Goal: Task Accomplishment & Management: Manage account settings

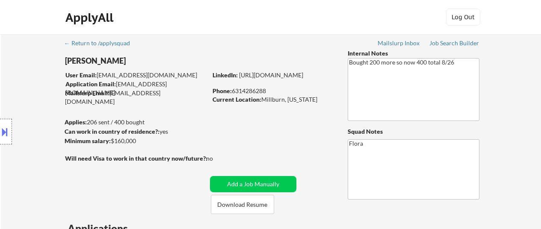
select select ""pending""
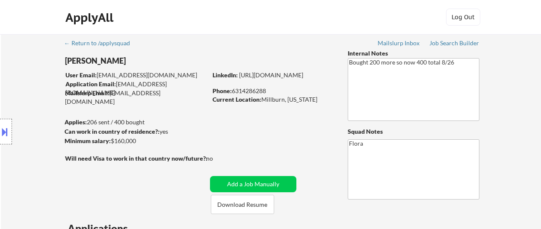
select select ""pending""
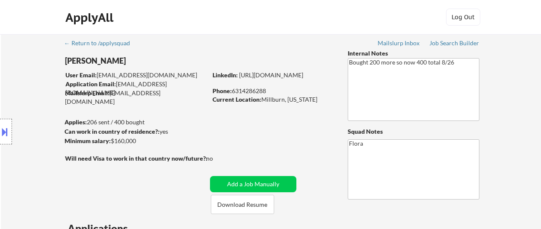
select select ""pending""
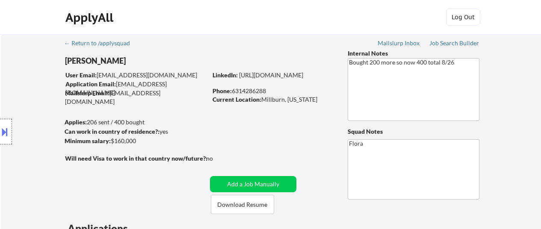
select select ""pending""
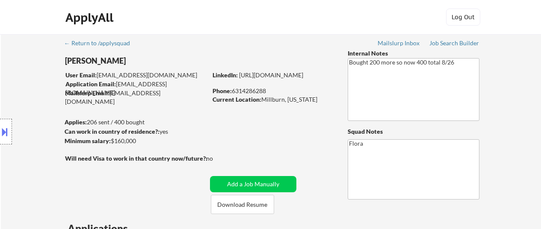
select select ""pending""
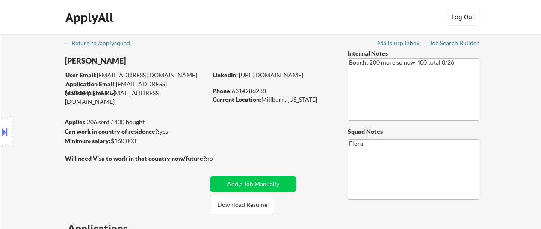
select select ""pending""
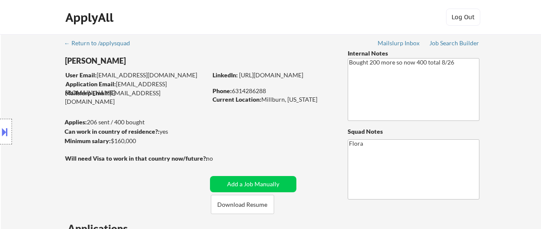
select select ""pending""
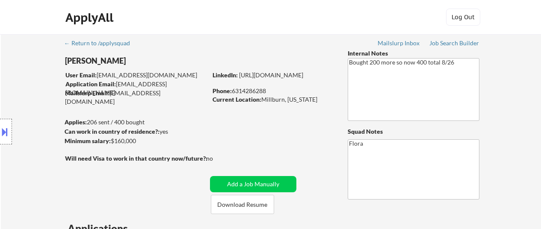
select select ""pending""
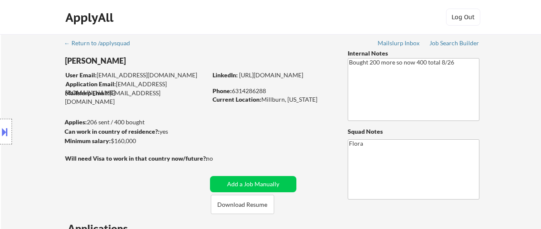
select select ""pending""
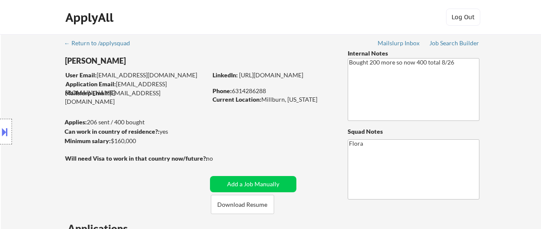
select select ""pending""
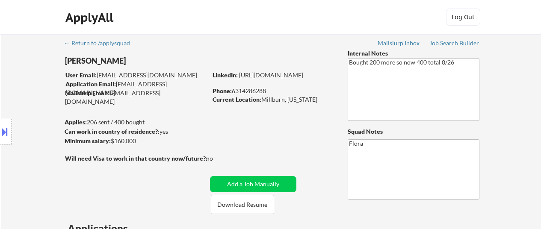
select select ""pending""
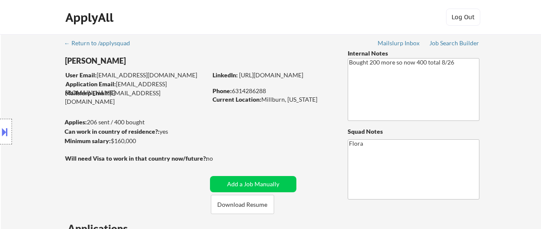
select select ""pending""
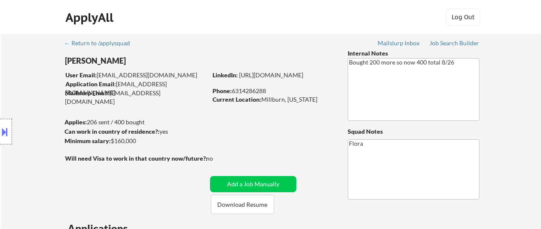
select select ""pending""
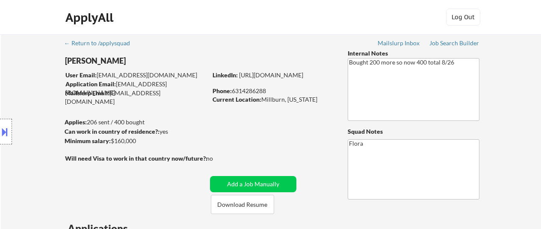
select select ""pending""
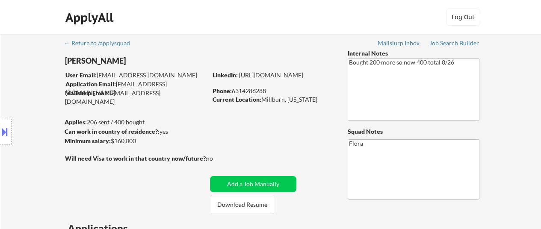
select select ""pending""
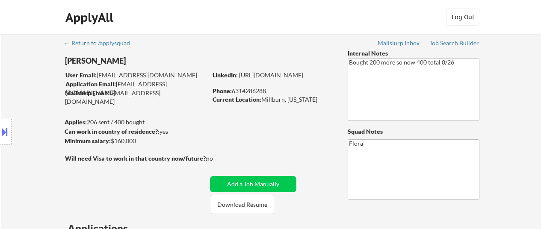
select select ""pending""
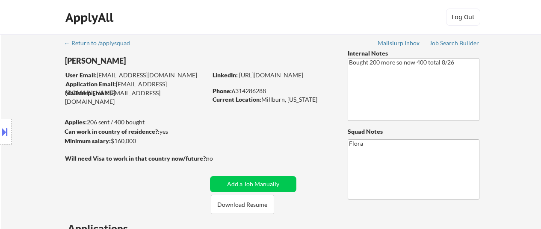
select select ""pending""
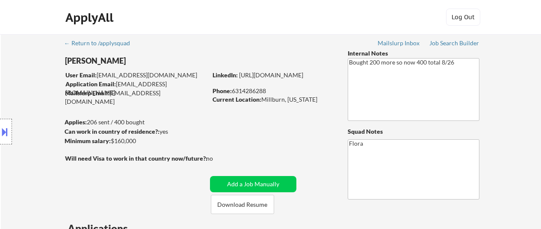
select select ""pending""
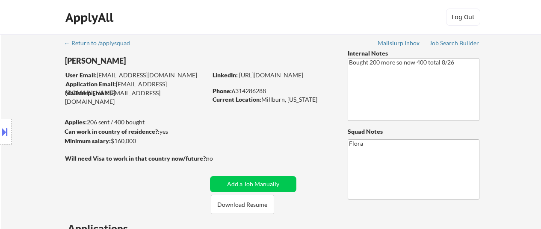
select select ""pending""
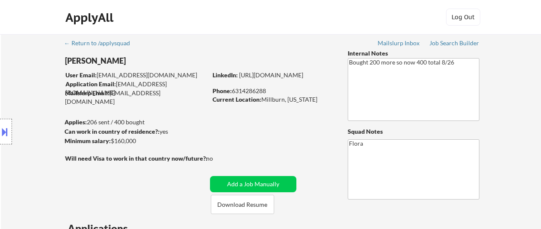
select select ""pending""
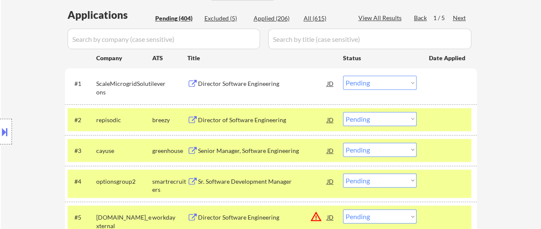
scroll to position [214, 0]
click at [247, 84] on div "Director Software Engineering" at bounding box center [262, 84] width 129 height 9
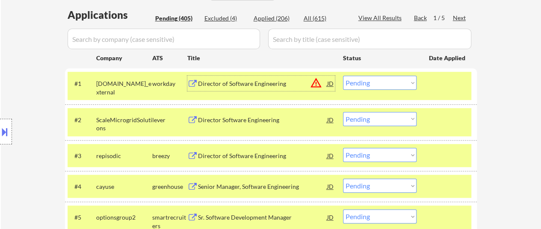
drag, startPoint x: 381, startPoint y: 85, endPoint x: 381, endPoint y: 89, distance: 4.7
click at [381, 85] on select "Choose an option... Pending Applied Excluded (Questions) Excluded (Expired) Exc…" at bounding box center [380, 83] width 74 height 14
click at [343, 76] on select "Choose an option... Pending Applied Excluded (Questions) Excluded (Expired) Exc…" at bounding box center [380, 83] width 74 height 14
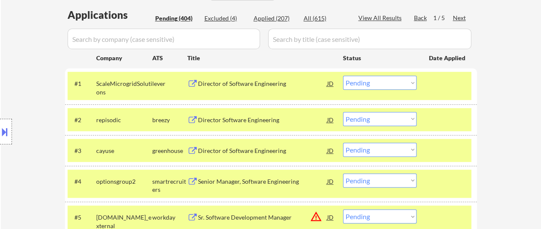
click at [395, 80] on select "Choose an option... Pending Applied Excluded (Questions) Excluded (Expired) Exc…" at bounding box center [380, 83] width 74 height 14
click at [343, 76] on select "Choose an option... Pending Applied Excluded (Questions) Excluded (Expired) Exc…" at bounding box center [380, 83] width 74 height 14
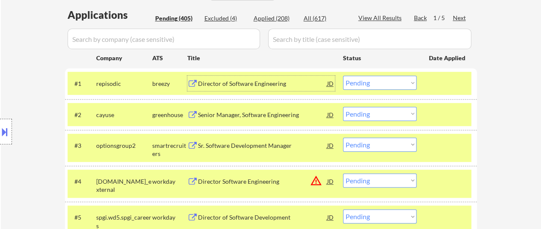
click at [257, 80] on div "Director of Software Engineering" at bounding box center [262, 84] width 129 height 9
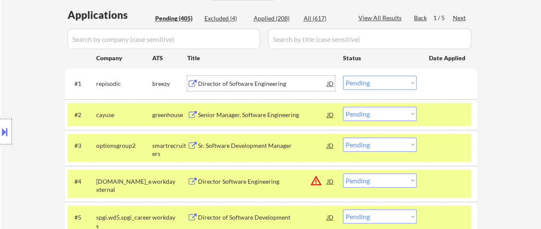
click at [416, 83] on select "Choose an option... Pending Applied Excluded (Questions) Excluded (Expired) Exc…" at bounding box center [380, 83] width 74 height 14
click at [343, 76] on select "Choose an option... Pending Applied Excluded (Questions) Excluded (Expired) Exc…" at bounding box center [380, 83] width 74 height 14
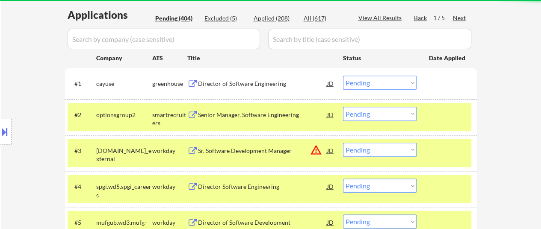
click at [249, 80] on div "Director of Software Engineering" at bounding box center [262, 84] width 129 height 9
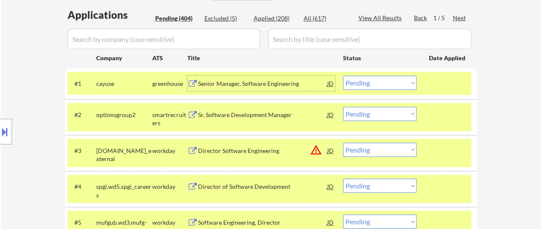
click at [399, 82] on select "Choose an option... Pending Applied Excluded (Questions) Excluded (Expired) Exc…" at bounding box center [380, 83] width 74 height 14
click at [343, 76] on select "Choose an option... Pending Applied Excluded (Questions) Excluded (Expired) Exc…" at bounding box center [380, 83] width 74 height 14
select select ""pending""
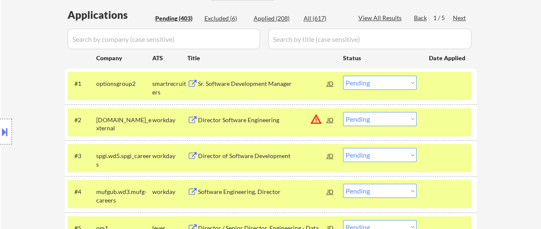
click at [368, 118] on select "Choose an option... Pending Applied Excluded (Questions) Excluded (Expired) Exc…" at bounding box center [380, 119] width 74 height 14
click at [343, 112] on select "Choose an option... Pending Applied Excluded (Questions) Excluded (Expired) Exc…" at bounding box center [380, 119] width 74 height 14
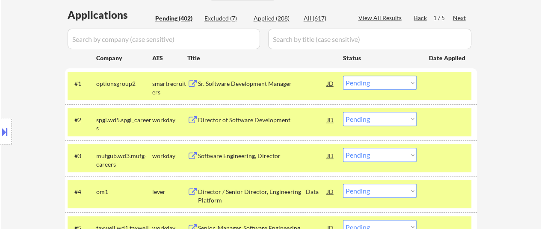
click at [256, 111] on div "#2 spgi.wd5.spgi_careers workday Director of Software Development JD warning_am…" at bounding box center [270, 122] width 404 height 28
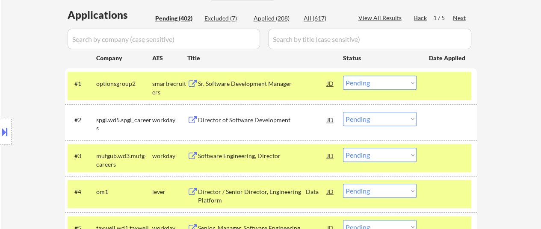
click at [245, 117] on div "Director of Software Development" at bounding box center [262, 120] width 129 height 9
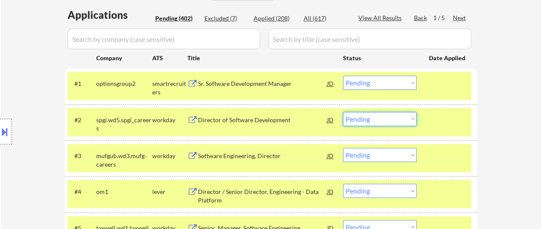
click at [392, 119] on select "Choose an option... Pending Applied Excluded (Questions) Excluded (Expired) Exc…" at bounding box center [380, 119] width 74 height 14
click at [343, 112] on select "Choose an option... Pending Applied Excluded (Questions) Excluded (Expired) Exc…" at bounding box center [380, 119] width 74 height 14
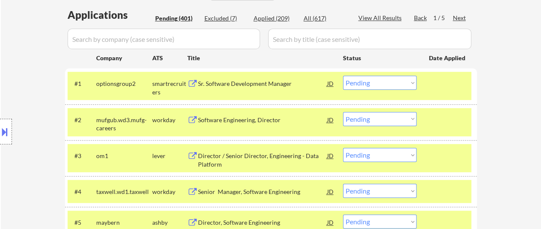
drag, startPoint x: 451, startPoint y: 91, endPoint x: 446, endPoint y: 120, distance: 29.5
click at [451, 91] on div "#1 optionsgroup2 smartrecruiters Sr. Software Development Manager JD warning_am…" at bounding box center [270, 86] width 404 height 28
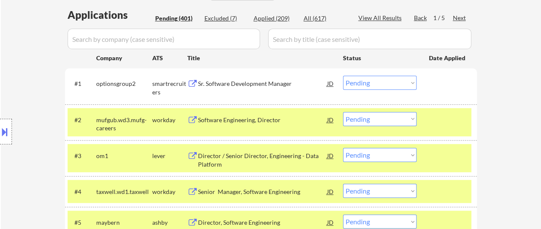
click at [445, 123] on div at bounding box center [448, 119] width 38 height 15
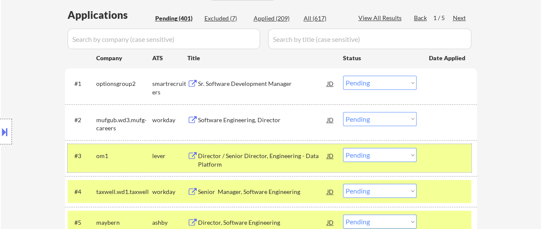
click at [438, 160] on div at bounding box center [448, 155] width 38 height 15
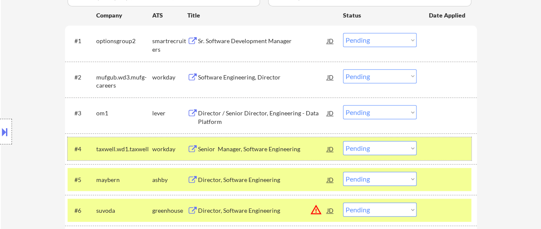
click at [439, 156] on div at bounding box center [448, 148] width 38 height 15
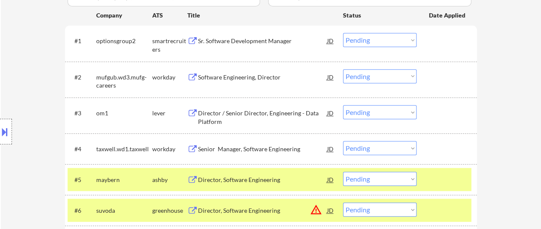
click at [440, 177] on div at bounding box center [448, 179] width 38 height 15
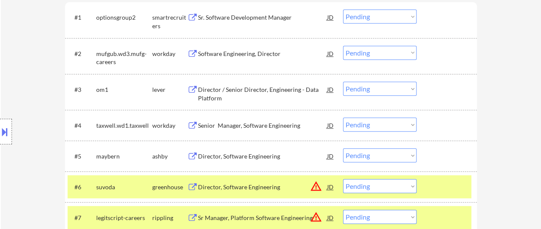
scroll to position [299, 0]
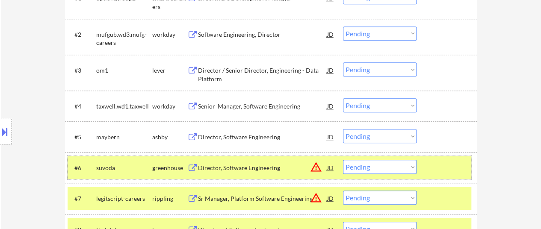
drag, startPoint x: 446, startPoint y: 169, endPoint x: 446, endPoint y: 177, distance: 8.6
click at [446, 168] on div at bounding box center [448, 167] width 38 height 15
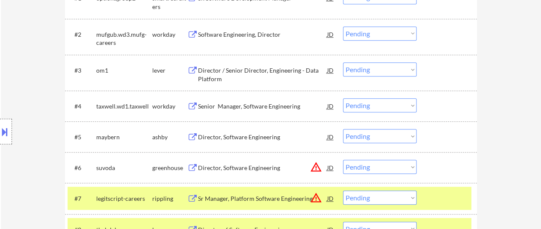
click at [446, 200] on div at bounding box center [448, 198] width 38 height 15
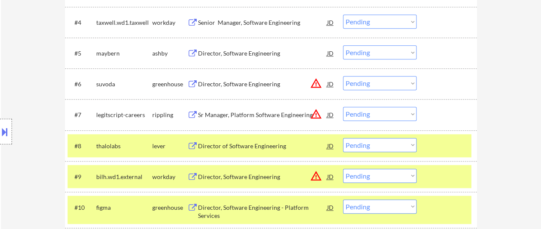
scroll to position [385, 0]
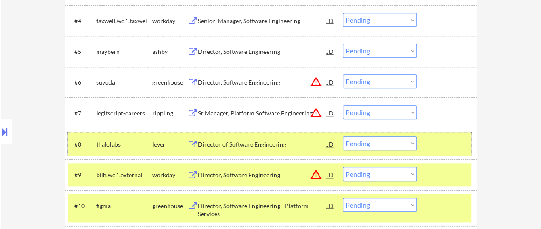
click at [443, 153] on div "#8 thalolabs lever Director of Software Engineering JD warning_amber Choose an …" at bounding box center [270, 144] width 404 height 23
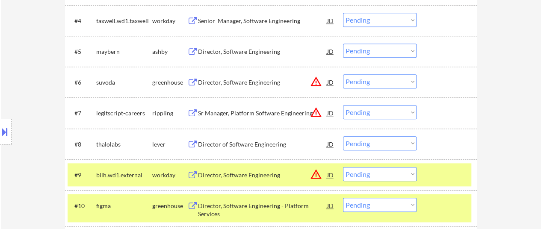
click at [447, 174] on div at bounding box center [448, 174] width 38 height 15
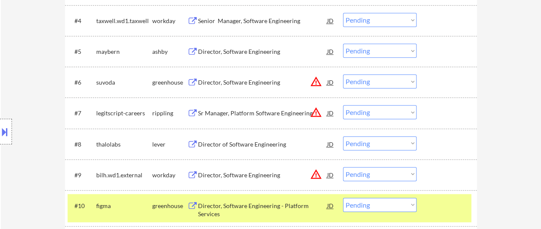
click at [444, 204] on div at bounding box center [448, 205] width 38 height 15
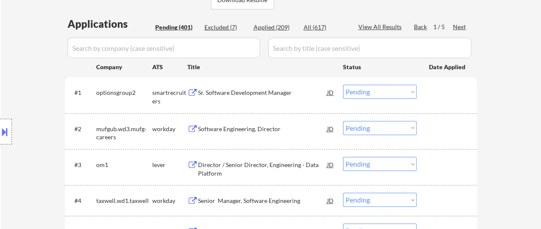
scroll to position [128, 0]
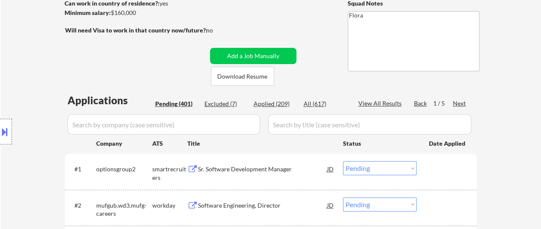
click at [253, 167] on div "Sr. Software Development Manager" at bounding box center [262, 169] width 129 height 9
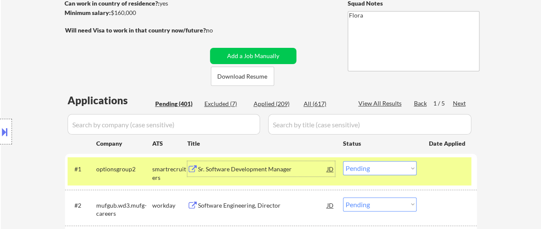
scroll to position [214, 0]
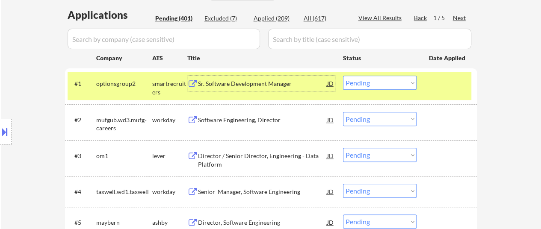
click at [234, 120] on div "Software Engineering, Director" at bounding box center [262, 120] width 129 height 9
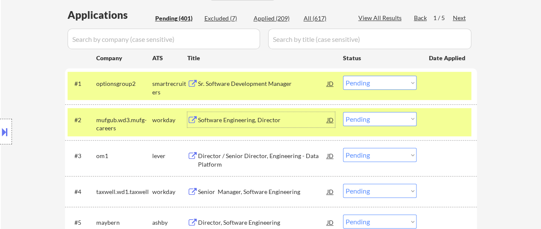
click at [384, 117] on select "Choose an option... Pending Applied Excluded (Questions) Excluded (Expired) Exc…" at bounding box center [380, 119] width 74 height 14
click at [343, 112] on select "Choose an option... Pending Applied Excluded (Questions) Excluded (Expired) Exc…" at bounding box center [380, 119] width 74 height 14
select select ""pending""
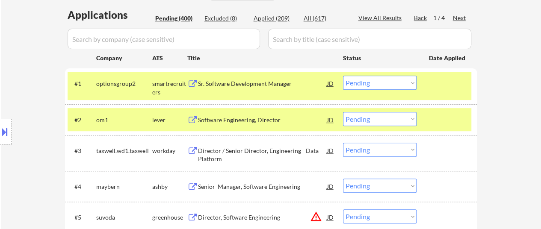
click at [429, 115] on div at bounding box center [448, 119] width 38 height 15
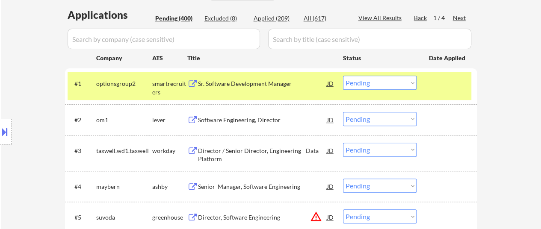
click at [248, 116] on div "Software Engineering, Director" at bounding box center [262, 120] width 129 height 9
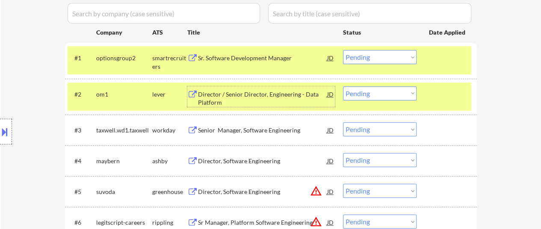
scroll to position [257, 0]
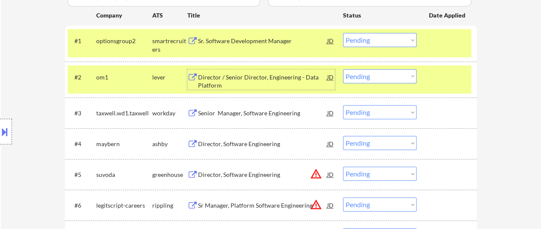
click at [254, 116] on div "Senior Manager, Software Engineering" at bounding box center [262, 113] width 129 height 9
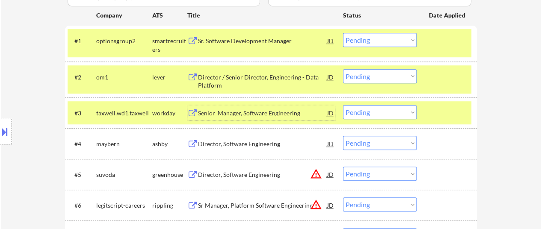
click at [375, 113] on select "Choose an option... Pending Applied Excluded (Questions) Excluded (Expired) Exc…" at bounding box center [380, 112] width 74 height 14
click at [343, 105] on select "Choose an option... Pending Applied Excluded (Questions) Excluded (Expired) Exc…" at bounding box center [380, 112] width 74 height 14
select select ""pending""
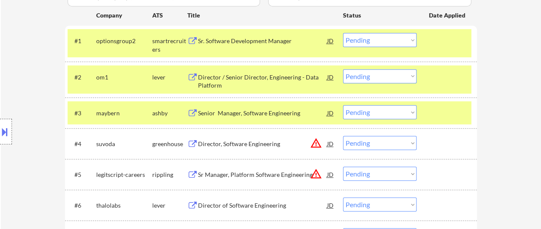
click at [434, 107] on div at bounding box center [448, 112] width 38 height 15
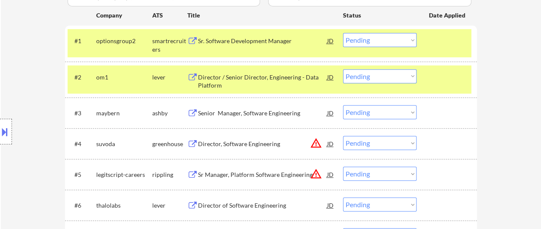
click at [280, 109] on div "Senior Manager, Software Engineering" at bounding box center [262, 113] width 129 height 9
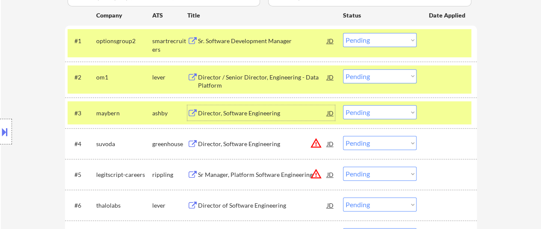
click at [235, 141] on div "Director, Software Engineering" at bounding box center [262, 144] width 129 height 9
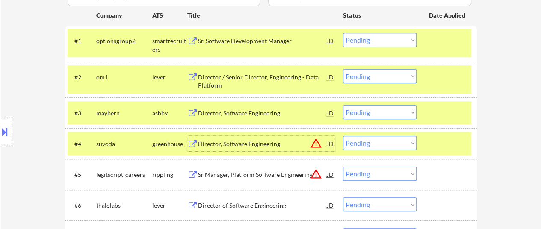
scroll to position [299, 0]
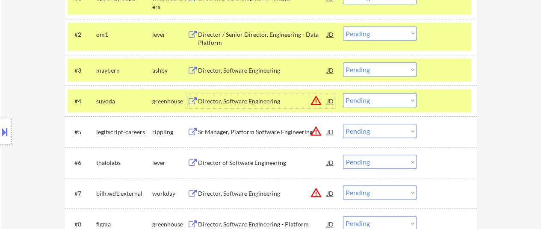
click at [237, 131] on div "Sr Manager, Platform Software Engineering" at bounding box center [262, 132] width 129 height 9
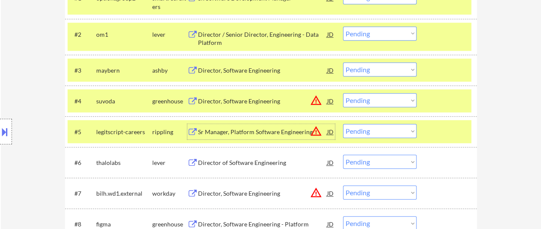
click at [390, 101] on select "Choose an option... Pending Applied Excluded (Questions) Excluded (Expired) Exc…" at bounding box center [380, 100] width 74 height 14
click at [343, 93] on select "Choose an option... Pending Applied Excluded (Questions) Excluded (Expired) Exc…" at bounding box center [380, 100] width 74 height 14
select select ""pending""
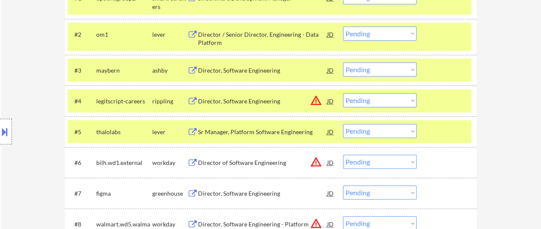
drag, startPoint x: 441, startPoint y: 130, endPoint x: 434, endPoint y: 130, distance: 7.7
click at [442, 129] on div at bounding box center [448, 131] width 38 height 15
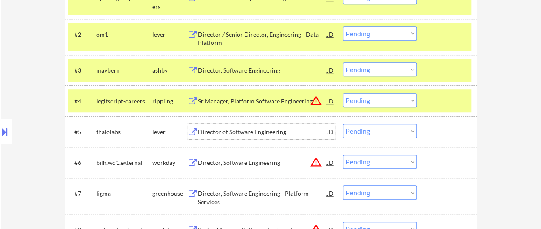
click at [253, 130] on div "Director of Software Engineering" at bounding box center [262, 132] width 129 height 9
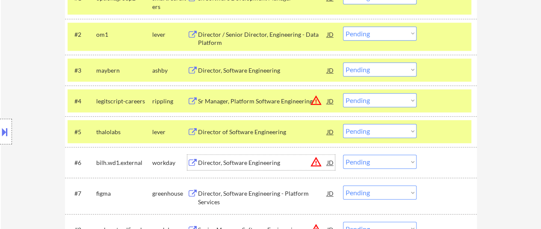
click at [241, 161] on div "Director, Software Engineering" at bounding box center [262, 163] width 129 height 9
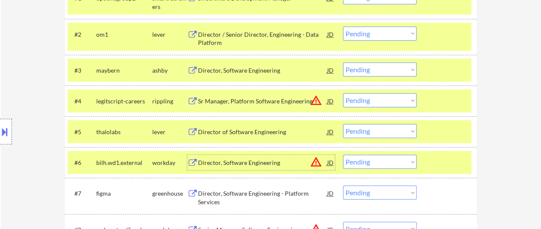
click at [402, 162] on select "Choose an option... Pending Applied Excluded (Questions) Excluded (Expired) Exc…" at bounding box center [380, 162] width 74 height 14
click at [343, 155] on select "Choose an option... Pending Applied Excluded (Questions) Excluded (Expired) Exc…" at bounding box center [380, 162] width 74 height 14
select select ""pending""
click at [430, 154] on div "#6 figma greenhouse Director, Software Engineering JD warning_amber Choose an o…" at bounding box center [270, 162] width 404 height 23
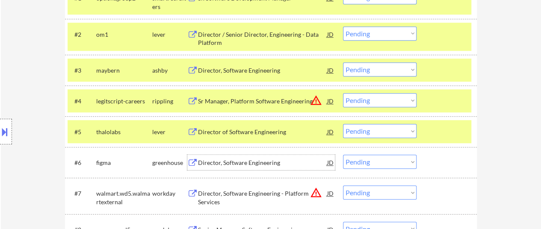
click at [243, 162] on div "Director, Software Engineering" at bounding box center [262, 163] width 129 height 9
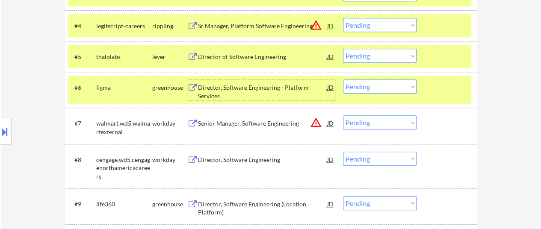
scroll to position [385, 0]
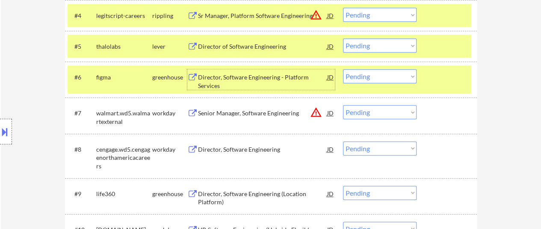
click at [239, 112] on div "Senior Manager, Software Engineering" at bounding box center [262, 113] width 129 height 9
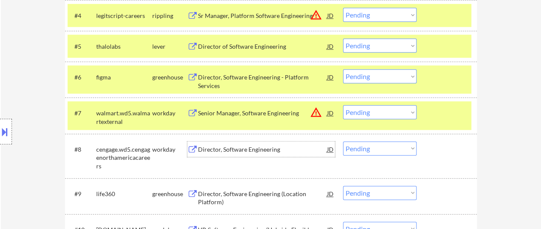
click at [251, 152] on div "Director, Software Engineering" at bounding box center [262, 149] width 129 height 9
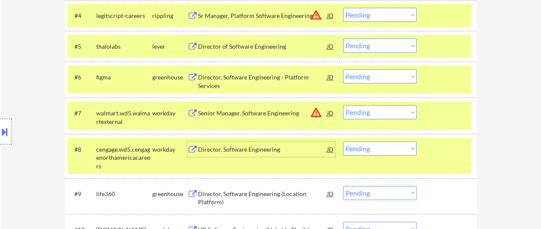
click at [363, 112] on select "Choose an option... Pending Applied Excluded (Questions) Excluded (Expired) Exc…" at bounding box center [380, 112] width 74 height 14
click at [343, 105] on select "Choose an option... Pending Applied Excluded (Questions) Excluded (Expired) Exc…" at bounding box center [380, 112] width 74 height 14
select select ""pending""
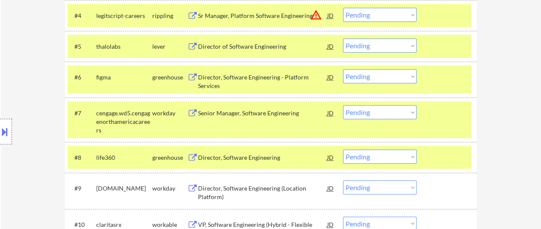
scroll to position [428, 0]
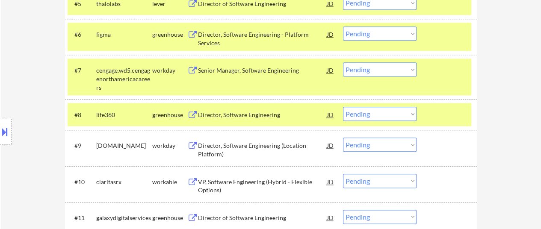
click at [448, 104] on div "#8 life360 greenhouse Director, Software Engineering JD warning_amber Choose an…" at bounding box center [270, 114] width 404 height 23
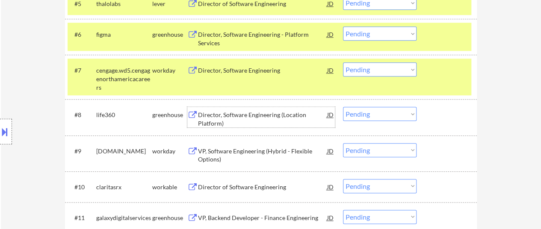
click at [261, 115] on div "Director, Software Engineering (Location Platform)" at bounding box center [262, 119] width 129 height 17
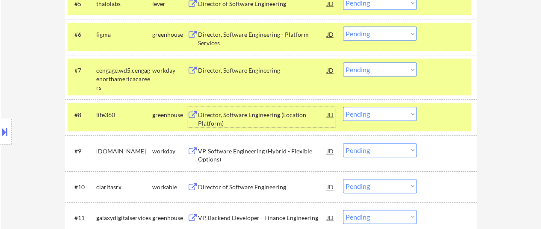
click at [361, 116] on select "Choose an option... Pending Applied Excluded (Questions) Excluded (Expired) Exc…" at bounding box center [380, 114] width 74 height 14
click at [343, 107] on select "Choose an option... Pending Applied Excluded (Questions) Excluded (Expired) Exc…" at bounding box center [380, 114] width 74 height 14
click at [284, 150] on div "VP, Software Engineering (Hybrid - Flexible Options)" at bounding box center [262, 155] width 129 height 17
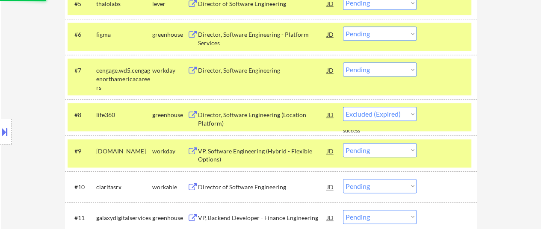
select select ""pending""
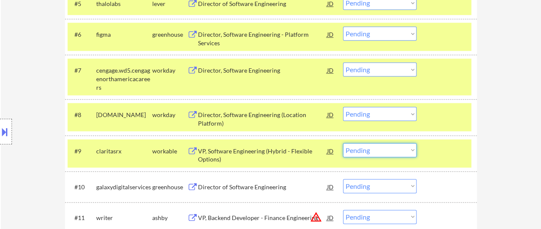
click at [375, 150] on select "Choose an option... Pending Applied Excluded (Questions) Excluded (Expired) Exc…" at bounding box center [380, 150] width 74 height 14
click at [343, 143] on select "Choose an option... Pending Applied Excluded (Questions) Excluded (Expired) Exc…" at bounding box center [380, 150] width 74 height 14
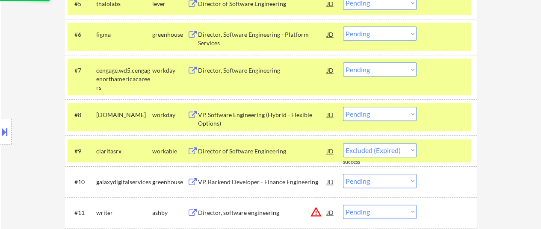
select select ""pending""
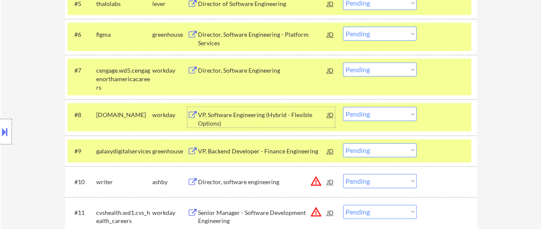
click at [263, 111] on div "VP, Software Engineering (Hybrid - Flexible Options)" at bounding box center [262, 119] width 129 height 17
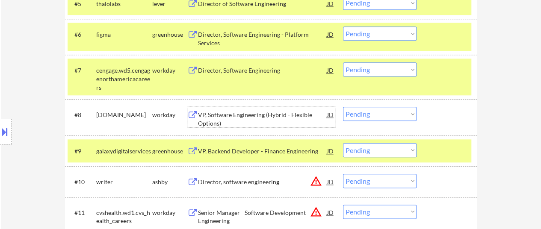
click at [363, 115] on select "Choose an option... Pending Applied Excluded (Questions) Excluded (Expired) Exc…" at bounding box center [380, 114] width 74 height 14
click at [343, 107] on select "Choose an option... Pending Applied Excluded (Questions) Excluded (Expired) Exc…" at bounding box center [380, 114] width 74 height 14
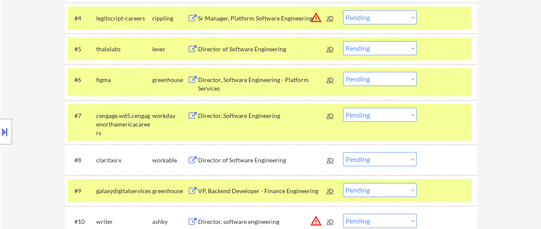
scroll to position [385, 0]
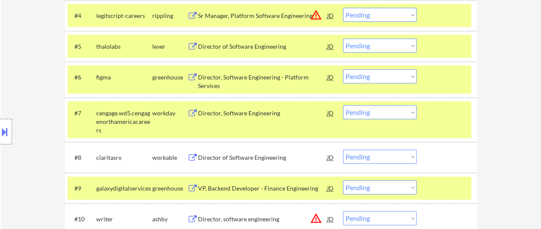
click at [236, 157] on div "Director of Software Engineering" at bounding box center [262, 158] width 129 height 9
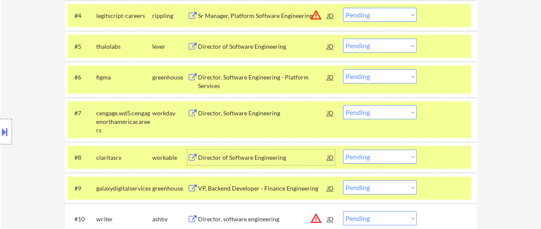
click at [361, 157] on select "Choose an option... Pending Applied Excluded (Questions) Excluded (Expired) Exc…" at bounding box center [380, 157] width 74 height 14
click at [343, 150] on select "Choose an option... Pending Applied Excluded (Questions) Excluded (Expired) Exc…" at bounding box center [380, 157] width 74 height 14
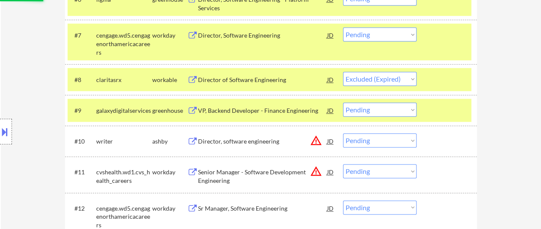
scroll to position [470, 0]
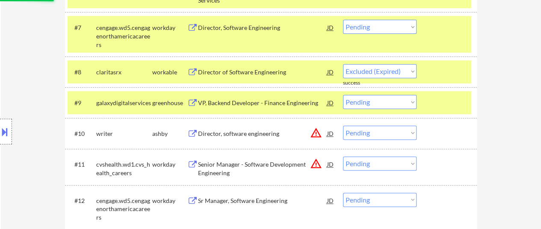
select select ""pending""
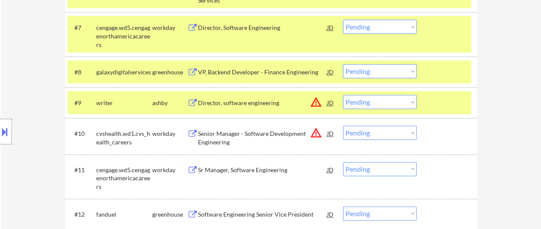
click at [461, 106] on div at bounding box center [448, 102] width 38 height 15
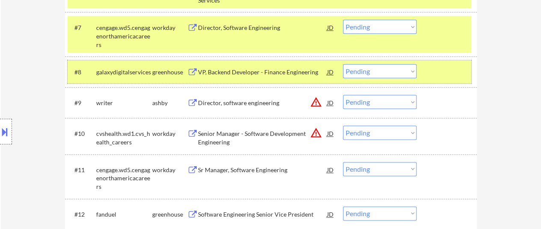
click at [447, 76] on div at bounding box center [448, 71] width 38 height 15
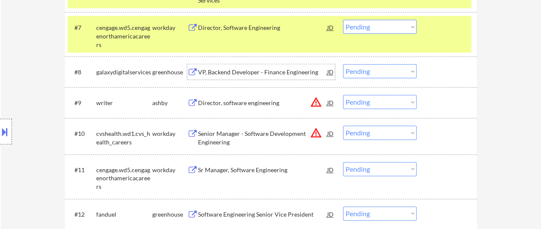
click at [260, 67] on div "VP, Backend Developer - Finance Engineering" at bounding box center [262, 71] width 129 height 15
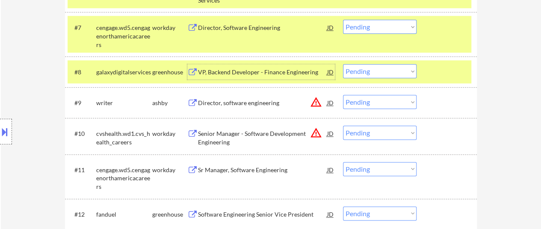
click at [230, 105] on div "Director, software engineering" at bounding box center [262, 103] width 129 height 9
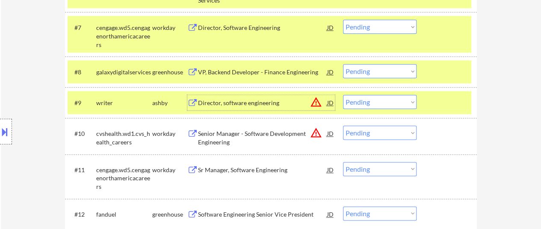
click at [376, 101] on select "Choose an option... Pending Applied Excluded (Questions) Excluded (Expired) Exc…" at bounding box center [380, 102] width 74 height 14
click at [343, 95] on select "Choose an option... Pending Applied Excluded (Questions) Excluded (Expired) Exc…" at bounding box center [380, 102] width 74 height 14
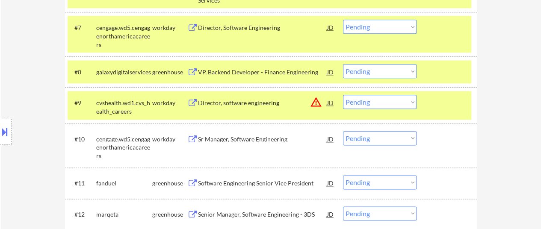
click at [430, 102] on div at bounding box center [448, 102] width 38 height 15
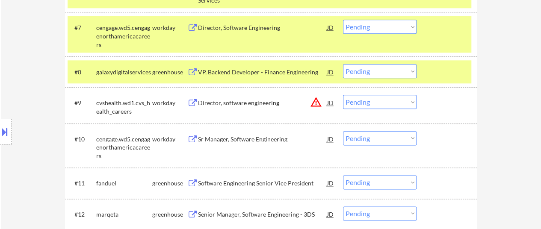
click at [237, 102] on div "Director, software engineering" at bounding box center [262, 103] width 129 height 9
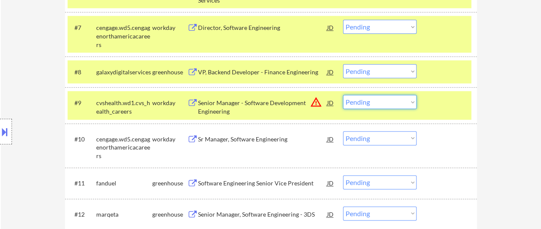
click at [385, 98] on select "Choose an option... Pending Applied Excluded (Questions) Excluded (Expired) Exc…" at bounding box center [380, 102] width 74 height 14
click at [343, 95] on select "Choose an option... Pending Applied Excluded (Questions) Excluded (Expired) Exc…" at bounding box center [380, 102] width 74 height 14
select select ""pending""
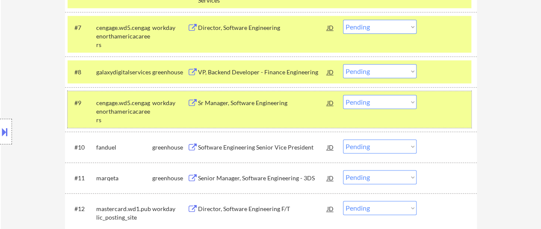
click at [427, 109] on div "#9 cengage.wd5.cengagenorthamericacareers workday Sr Manager, Software Engineer…" at bounding box center [270, 109] width 404 height 37
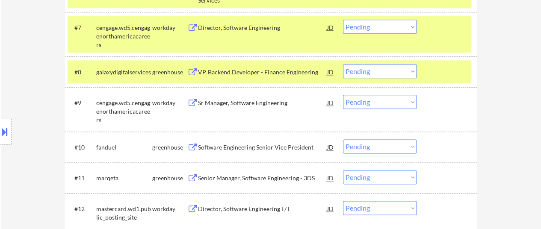
click at [231, 104] on div "Sr Manager, Software Engineering" at bounding box center [262, 103] width 129 height 9
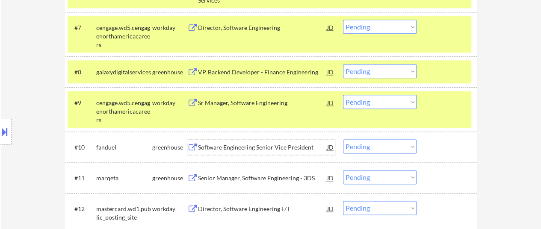
click at [257, 143] on div "Software Engineering Senior Vice President" at bounding box center [262, 147] width 129 height 9
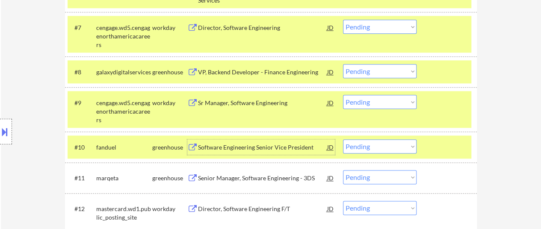
click at [355, 146] on select "Choose an option... Pending Applied Excluded (Questions) Excluded (Expired) Exc…" at bounding box center [380, 146] width 74 height 14
click at [343, 139] on select "Choose an option... Pending Applied Excluded (Questions) Excluded (Expired) Exc…" at bounding box center [380, 146] width 74 height 14
select select ""pending""
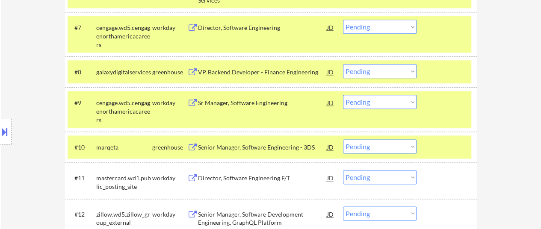
click at [437, 140] on div at bounding box center [448, 146] width 38 height 15
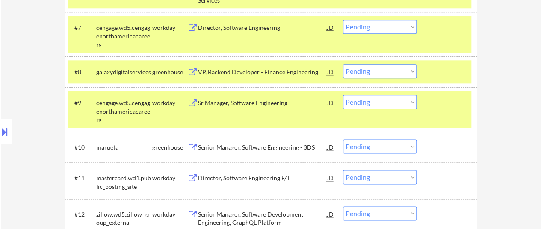
click at [248, 144] on div "Senior Manager, Software Engineering - 3DS" at bounding box center [262, 147] width 129 height 9
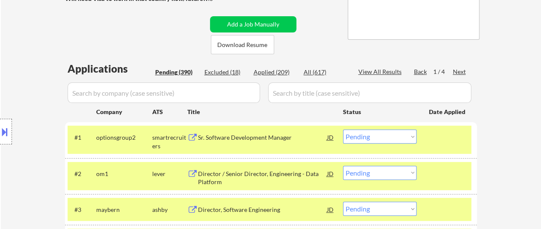
scroll to position [171, 0]
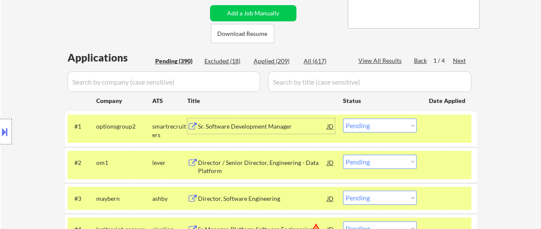
click at [255, 122] on div "Sr. Software Development Manager" at bounding box center [262, 126] width 129 height 9
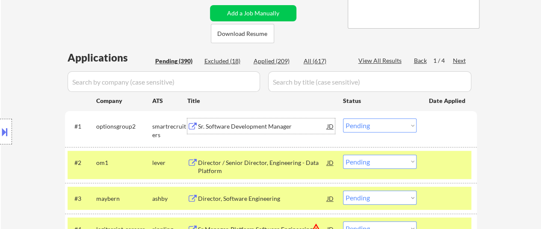
click at [360, 127] on select "Choose an option... Pending Applied Excluded (Questions) Excluded (Expired) Exc…" at bounding box center [380, 125] width 74 height 14
click at [343, 118] on select "Choose an option... Pending Applied Excluded (Questions) Excluded (Expired) Exc…" at bounding box center [380, 125] width 74 height 14
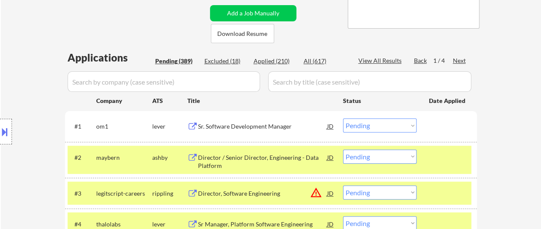
click at [251, 125] on div "Sr. Software Development Manager" at bounding box center [262, 126] width 129 height 9
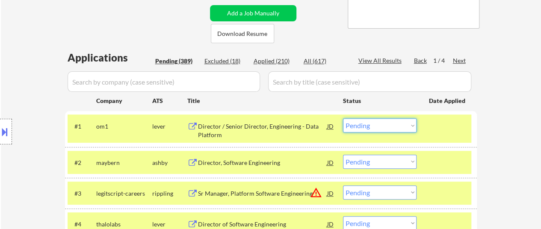
click at [369, 128] on select "Choose an option... Pending Applied Excluded (Questions) Excluded (Expired) Exc…" at bounding box center [380, 125] width 74 height 14
click at [343, 118] on select "Choose an option... Pending Applied Excluded (Questions) Excluded (Expired) Exc…" at bounding box center [380, 125] width 74 height 14
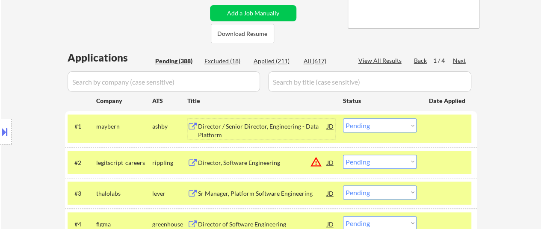
click at [258, 125] on div "Director / Senior Director, Engineering - Data Platform" at bounding box center [262, 130] width 129 height 17
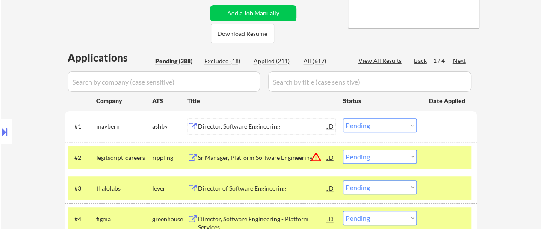
click at [355, 124] on select "Choose an option... Pending Applied Excluded (Questions) Excluded (Expired) Exc…" at bounding box center [380, 125] width 74 height 14
click at [343, 118] on select "Choose an option... Pending Applied Excluded (Questions) Excluded (Expired) Exc…" at bounding box center [380, 125] width 74 height 14
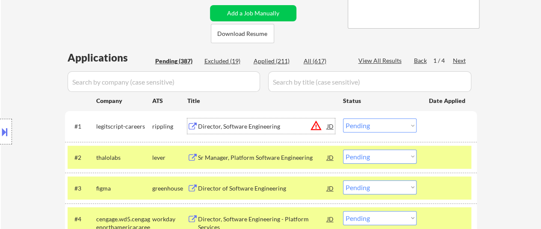
click at [272, 125] on div "Director, Software Engineering" at bounding box center [262, 126] width 129 height 9
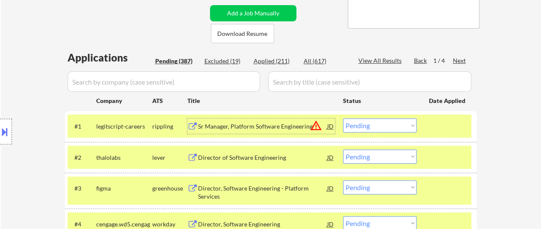
click at [365, 125] on select "Choose an option... Pending Applied Excluded (Questions) Excluded (Expired) Exc…" at bounding box center [380, 125] width 74 height 14
click at [343, 118] on select "Choose an option... Pending Applied Excluded (Questions) Excluded (Expired) Exc…" at bounding box center [380, 125] width 74 height 14
select select ""pending""
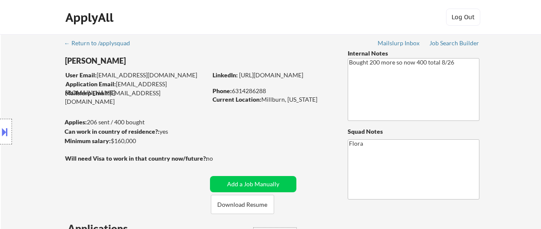
select select ""applied""
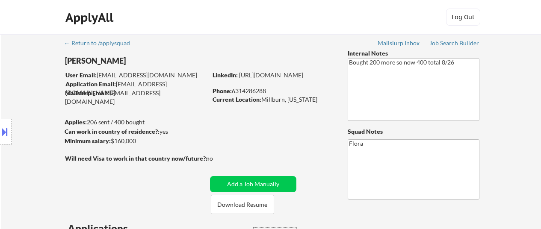
select select ""applied""
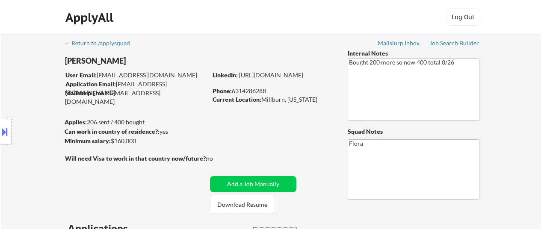
select select ""applied""
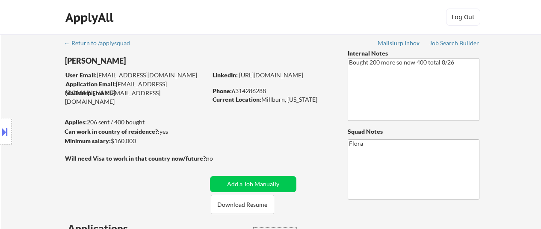
select select ""applied""
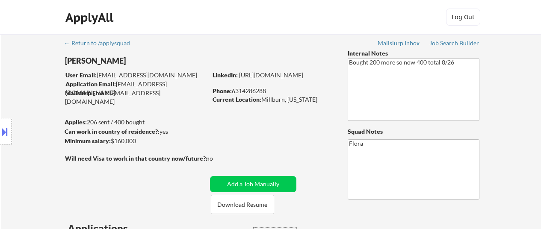
select select ""applied""
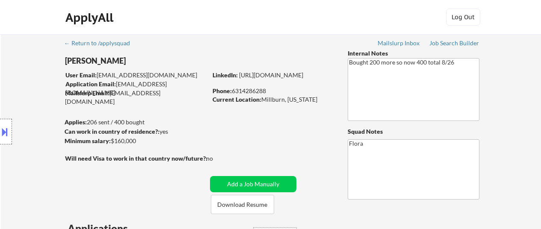
select select ""applied""
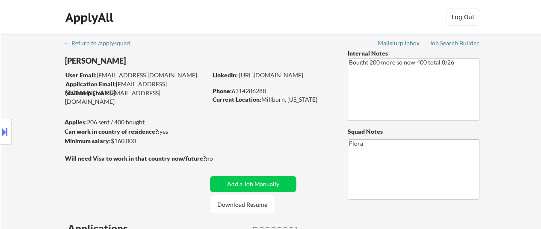
select select ""applied""
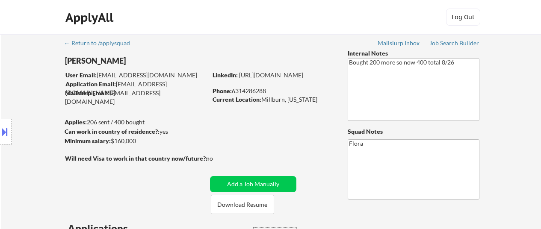
select select ""applied""
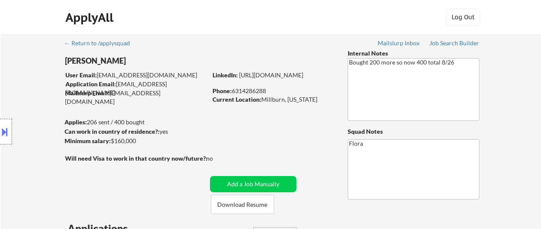
select select ""applied""
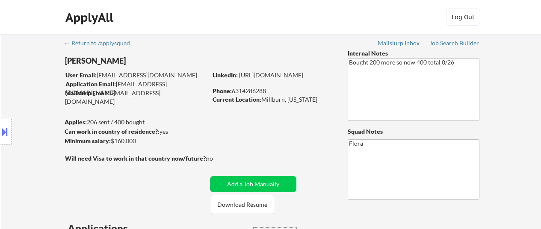
select select ""applied""
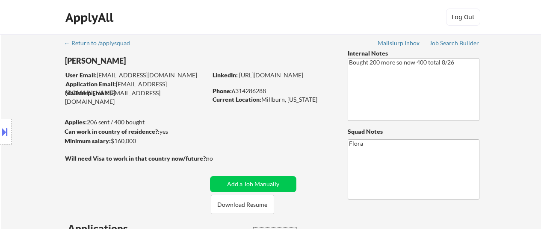
select select ""applied""
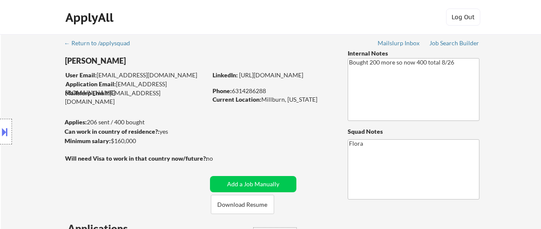
select select ""applied""
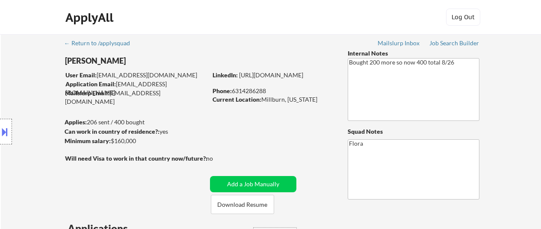
select select ""applied""
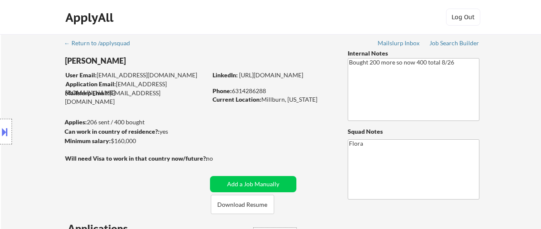
select select ""applied""
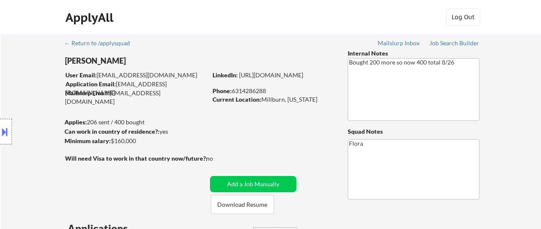
select select ""applied""
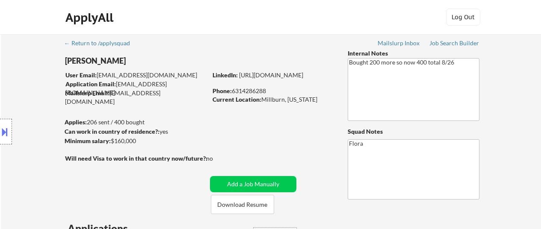
select select ""applied""
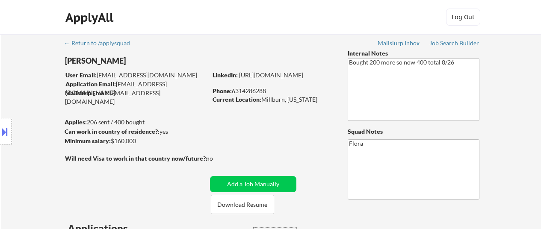
select select ""applied""
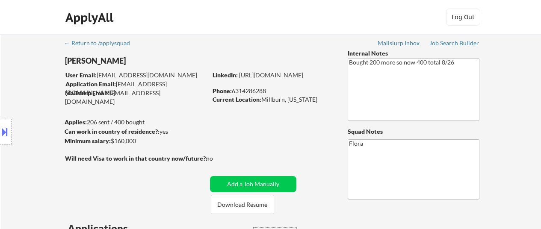
select select ""applied""
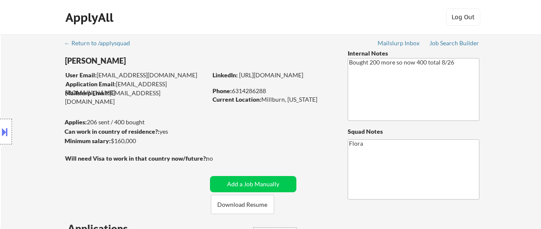
select select ""applied""
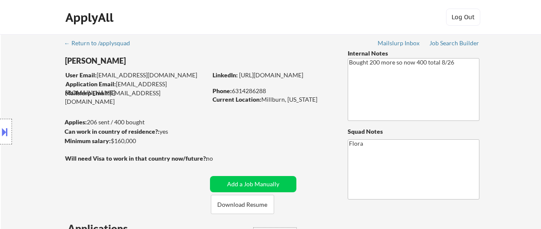
select select ""applied""
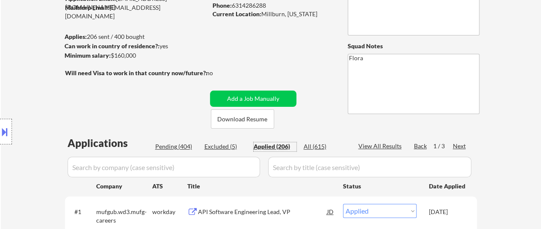
scroll to position [86, 0]
click at [219, 147] on div "Excluded (5)" at bounding box center [225, 146] width 43 height 9
select select ""excluded__expired_""
select select ""excluded""
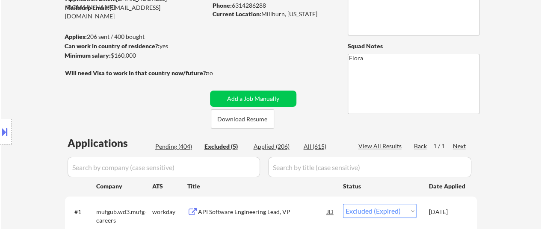
select select ""excluded__location_""
select select ""excluded__expired_""
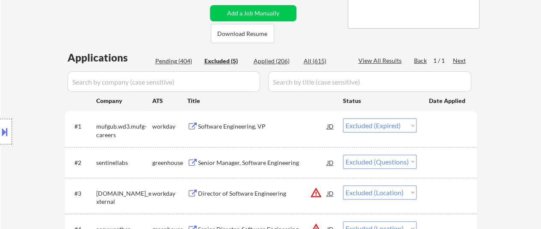
scroll to position [214, 0]
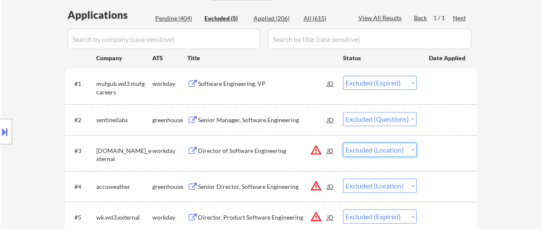
click at [371, 148] on select "Choose an option... Pending Applied Excluded (Questions) Excluded (Expired) Exc…" at bounding box center [380, 150] width 74 height 14
click at [343, 143] on select "Choose an option... Pending Applied Excluded (Questions) Excluded (Expired) Exc…" at bounding box center [380, 150] width 74 height 14
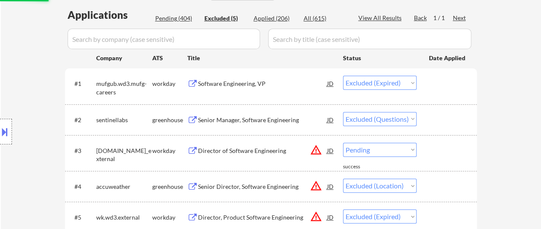
select select ""excluded__location_""
select select ""excluded__expired_""
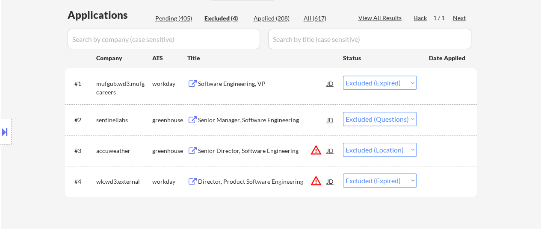
select select ""excluded""
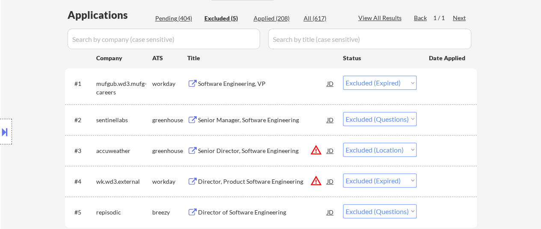
select select ""excluded""
select select ""excluded__other_""
click at [272, 18] on div "Applied (208)" at bounding box center [275, 18] width 43 height 9
select select ""applied""
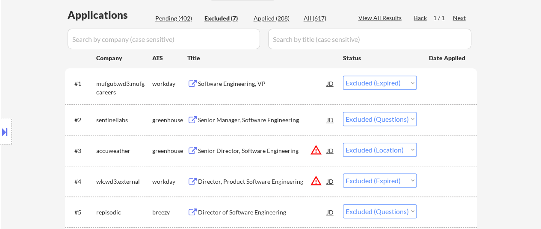
select select ""applied""
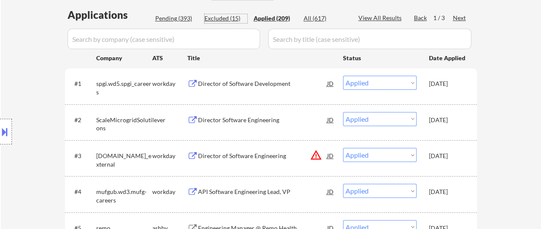
click at [222, 15] on div "Excluded (15)" at bounding box center [225, 18] width 43 height 9
select select ""excluded__expired_""
select select ""excluded""
select select ""excluded__location_""
select select ""excluded__expired_""
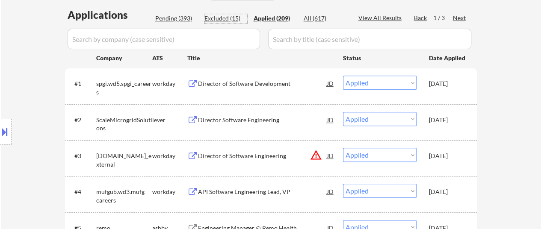
select select ""excluded""
select select ""excluded__other_""
select select ""excluded__expired_""
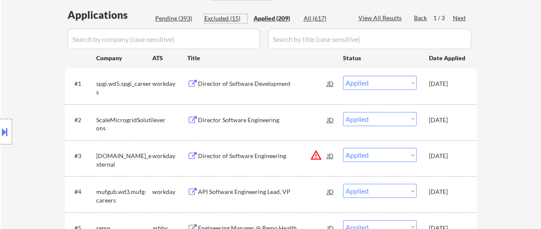
select select ""excluded__expired_""
select select ""excluded__other_""
select select ""excluded__location_""
select select ""excluded__expired_""
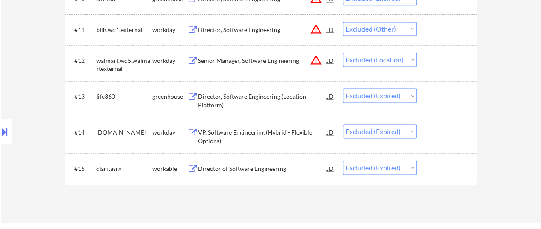
scroll to position [599, 0]
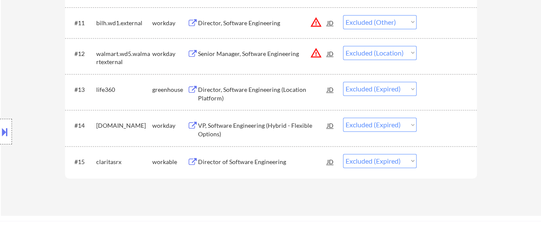
click at [378, 161] on select "Choose an option... Pending Applied Excluded (Questions) Excluded (Expired) Exc…" at bounding box center [380, 161] width 74 height 14
select select ""pending""
click at [343, 154] on select "Choose an option... Pending Applied Excluded (Questions) Excluded (Expired) Exc…" at bounding box center [380, 161] width 74 height 14
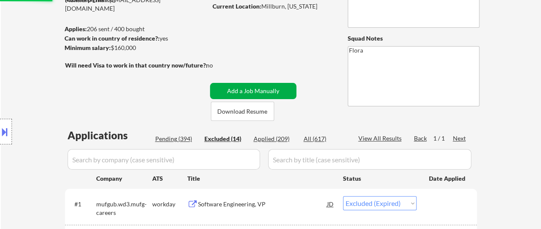
scroll to position [86, 0]
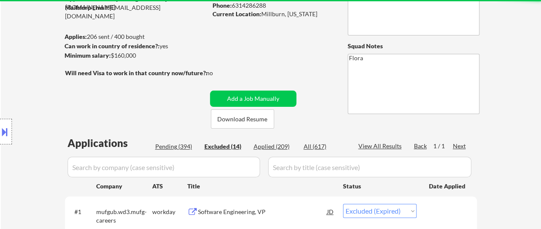
click at [270, 146] on div "Applied (209)" at bounding box center [275, 146] width 43 height 9
select select ""applied""
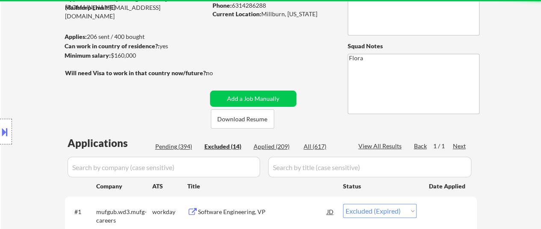
select select ""applied""
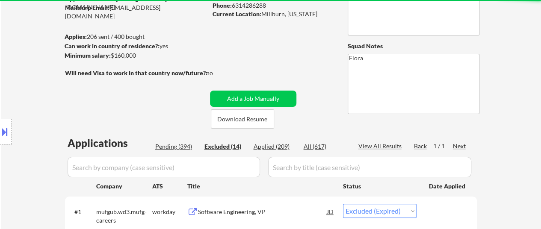
select select ""applied""
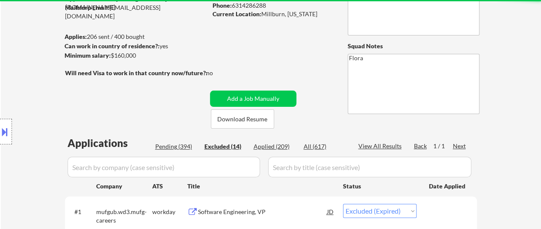
select select ""applied""
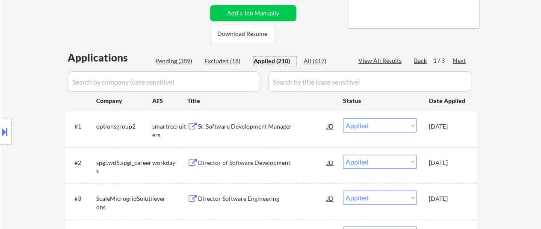
scroll to position [299, 0]
